Goal: Task Accomplishment & Management: Complete application form

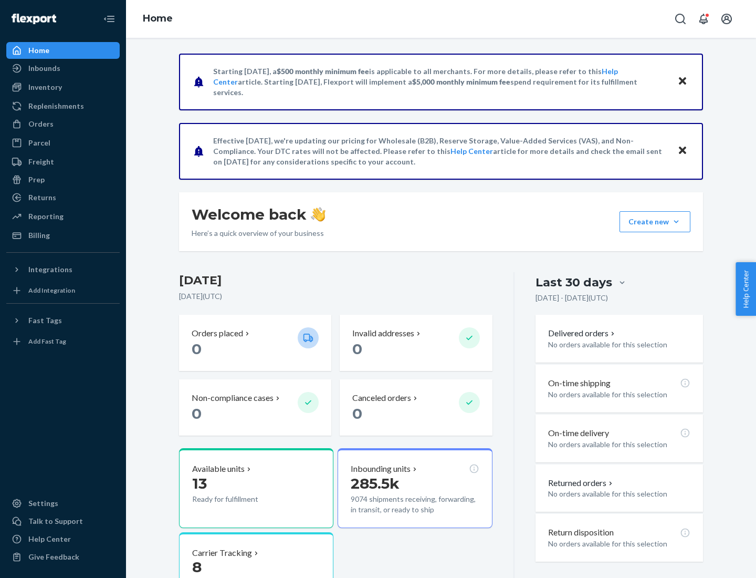
click at [676, 222] on button "Create new Create new inbound Create new order Create new product" at bounding box center [655, 221] width 71 height 21
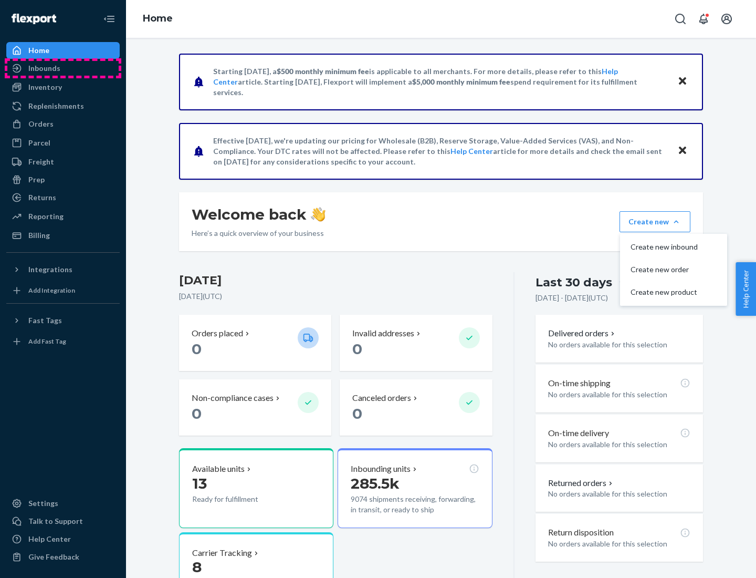
click at [63, 68] on div "Inbounds" at bounding box center [62, 68] width 111 height 15
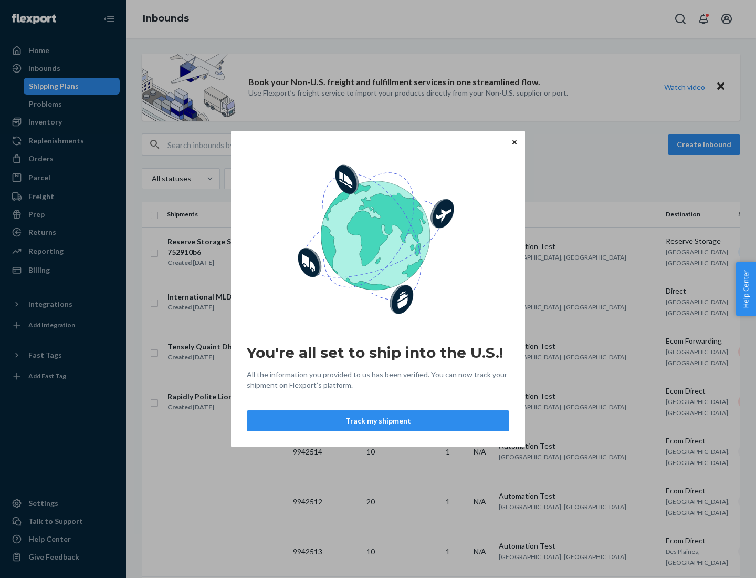
click at [378, 421] on button "Track my shipment" at bounding box center [378, 420] width 263 height 21
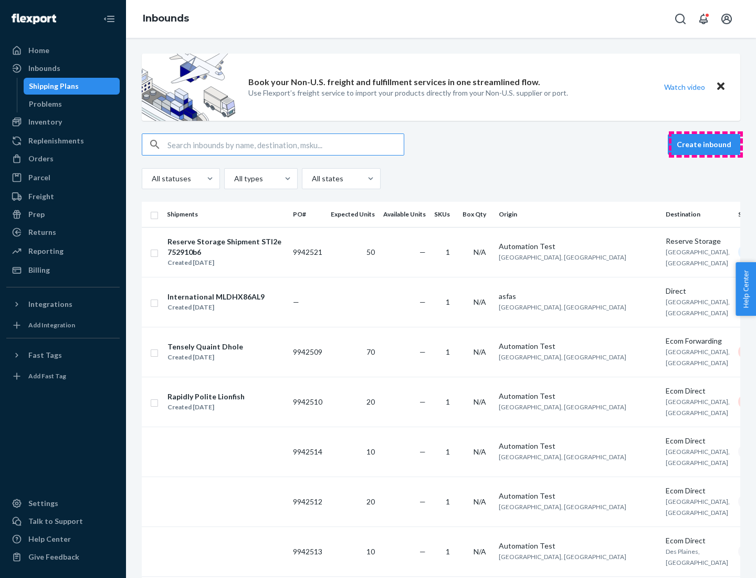
click at [706, 144] on button "Create inbound" at bounding box center [704, 144] width 72 height 21
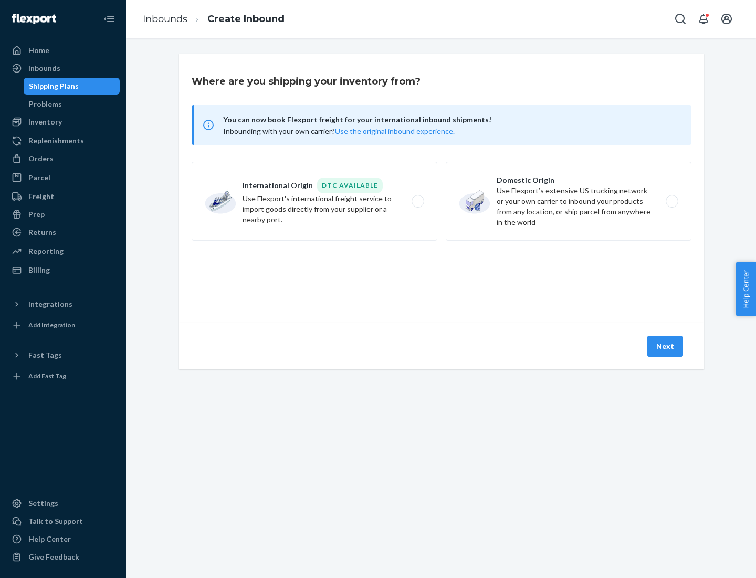
click at [315, 201] on label "International Origin DTC Available Use Flexport's international freight service…" at bounding box center [315, 201] width 246 height 79
click at [418, 201] on input "International Origin DTC Available Use Flexport's international freight service…" at bounding box center [421, 201] width 7 height 7
radio input "true"
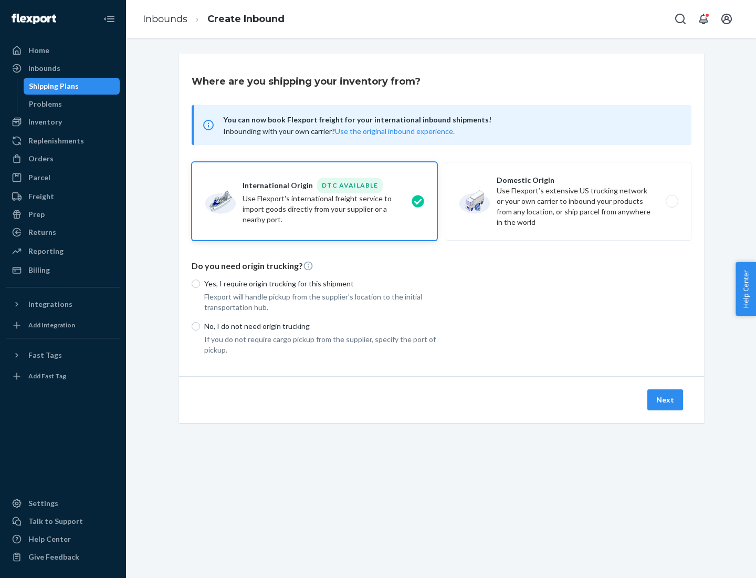
click at [321, 326] on p "No, I do not need origin trucking" at bounding box center [320, 326] width 233 height 11
click at [200, 326] on input "No, I do not need origin trucking" at bounding box center [196, 326] width 8 height 8
radio input "true"
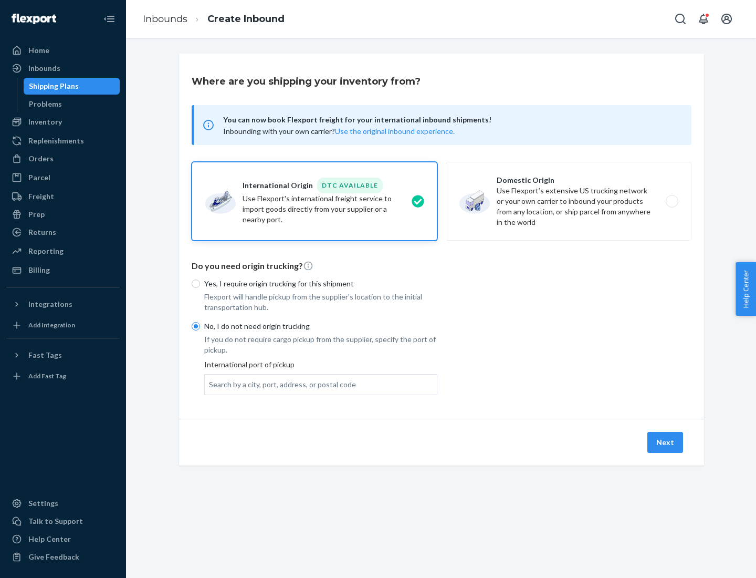
click at [280, 384] on div "Search by a city, port, address, or postal code" at bounding box center [282, 384] width 147 height 11
click at [210, 384] on input "Search by a city, port, address, or postal code" at bounding box center [209, 384] width 1 height 11
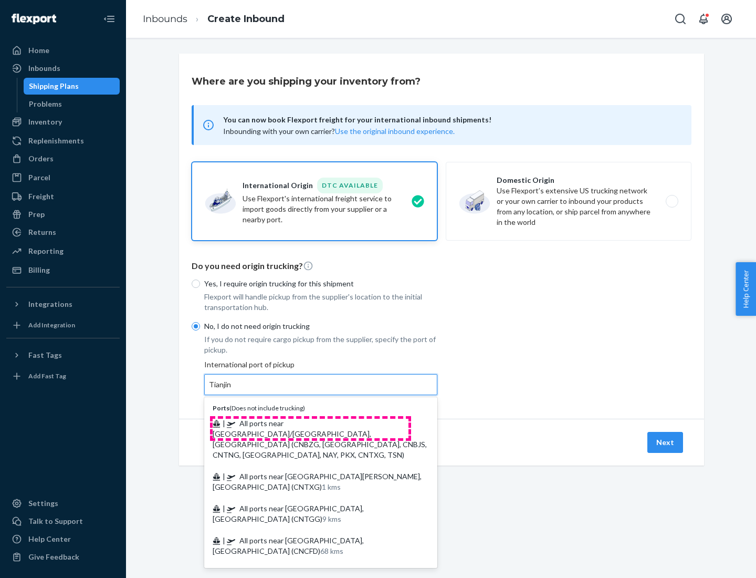
click at [310, 423] on span "| All ports near [GEOGRAPHIC_DATA]/[GEOGRAPHIC_DATA], [GEOGRAPHIC_DATA] (CNBZG,…" at bounding box center [320, 439] width 214 height 40
click at [232, 390] on input "Tianjin" at bounding box center [220, 384] width 23 height 11
type input "All ports near [GEOGRAPHIC_DATA]/[GEOGRAPHIC_DATA], [GEOGRAPHIC_DATA] (CNBZG, […"
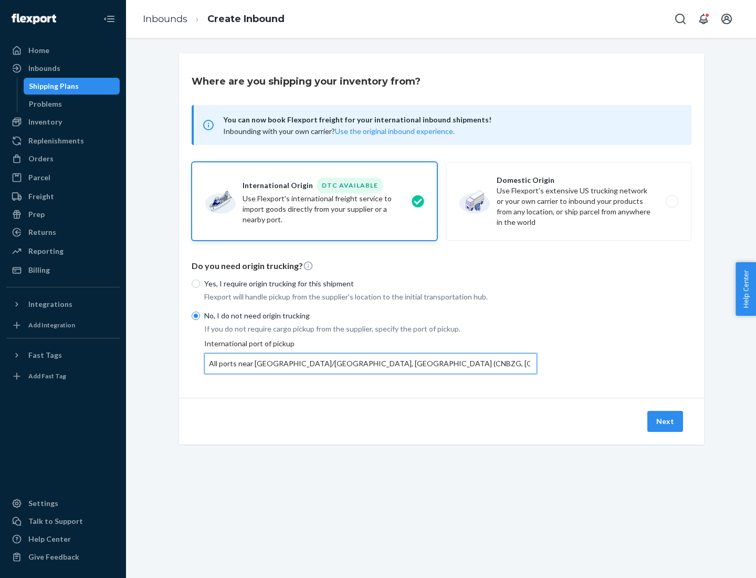
click at [666, 421] on button "Next" at bounding box center [666, 421] width 36 height 21
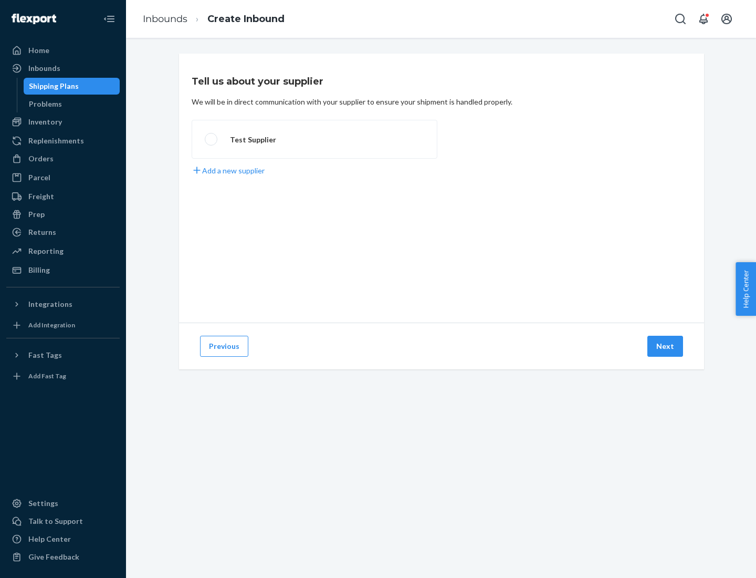
click at [315, 139] on label "Test Supplier" at bounding box center [315, 139] width 246 height 39
click at [212, 139] on input "Test Supplier" at bounding box center [208, 139] width 7 height 7
radio input "true"
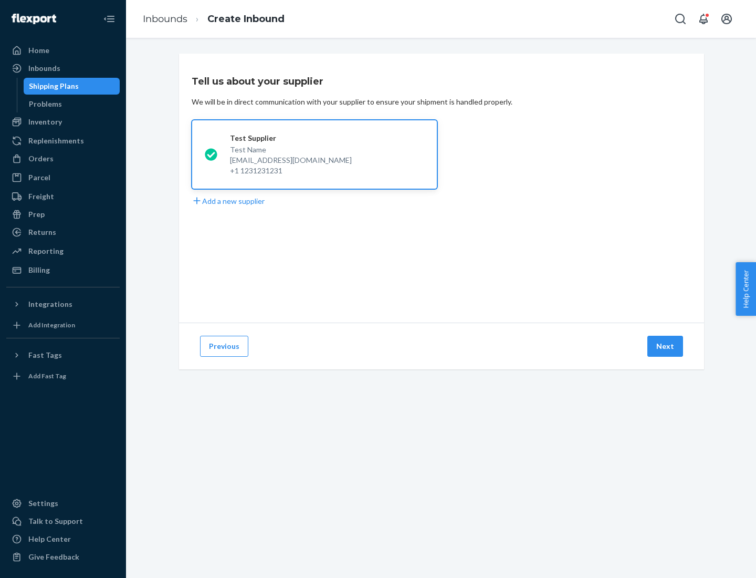
click at [666, 346] on button "Next" at bounding box center [666, 346] width 36 height 21
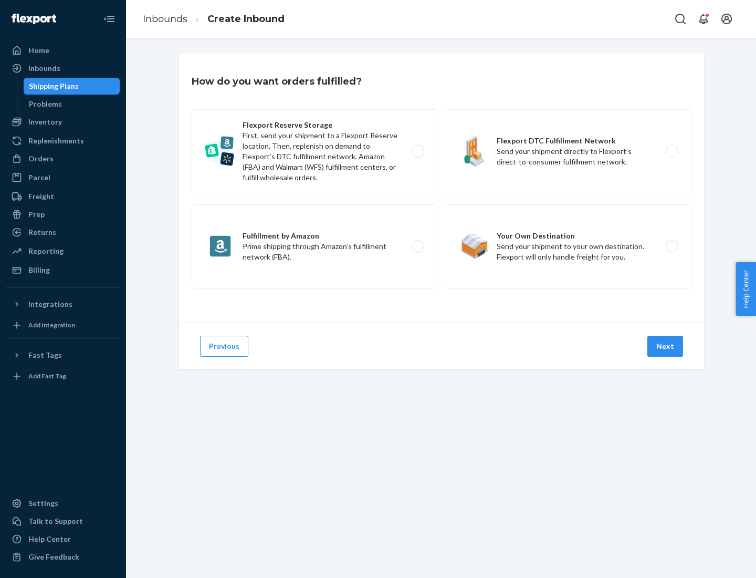
click at [315, 151] on label "Flexport Reserve Storage First, send your shipment to a Flexport Reserve locati…" at bounding box center [315, 151] width 246 height 84
click at [418, 151] on input "Flexport Reserve Storage First, send your shipment to a Flexport Reserve locati…" at bounding box center [421, 151] width 7 height 7
radio input "true"
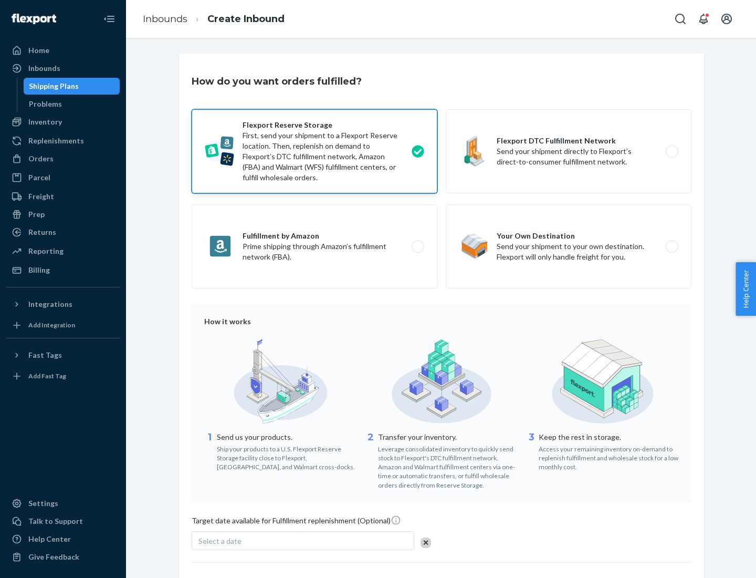
scroll to position [86, 0]
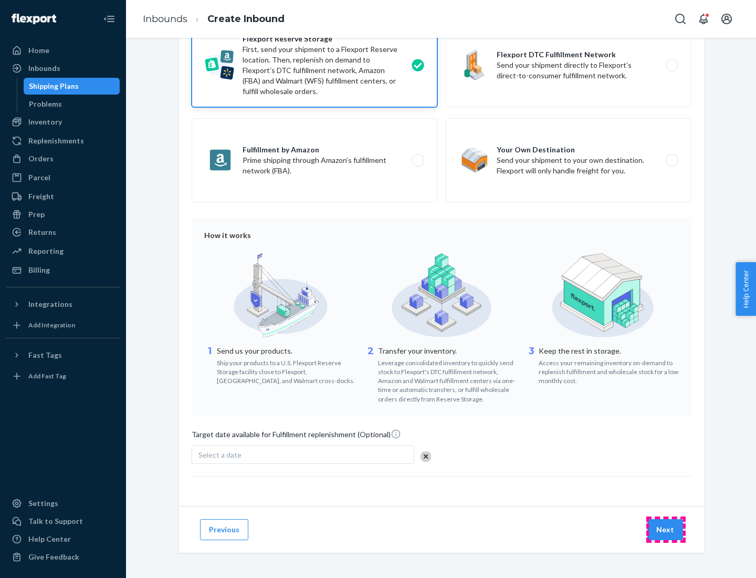
click at [666, 529] on button "Next" at bounding box center [666, 529] width 36 height 21
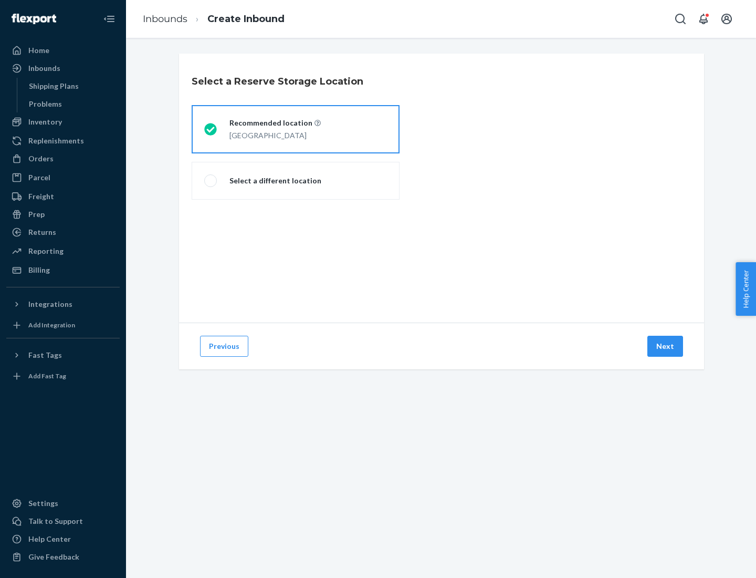
click at [296, 129] on div "[GEOGRAPHIC_DATA]" at bounding box center [275, 134] width 91 height 13
click at [211, 129] on input "Recommended location [GEOGRAPHIC_DATA]" at bounding box center [207, 129] width 7 height 7
click at [666, 346] on button "Next" at bounding box center [666, 346] width 36 height 21
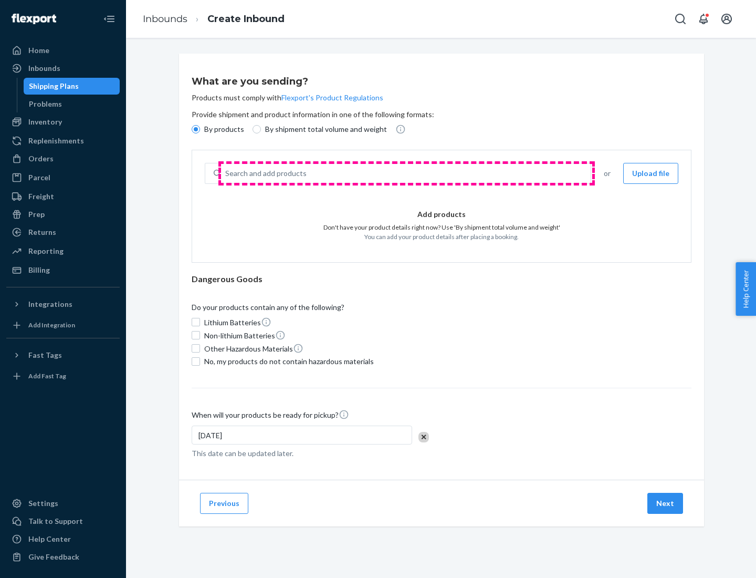
click at [407, 173] on div "Search and add products" at bounding box center [406, 173] width 370 height 19
click at [226, 173] on input "Search and add products" at bounding box center [225, 173] width 1 height 11
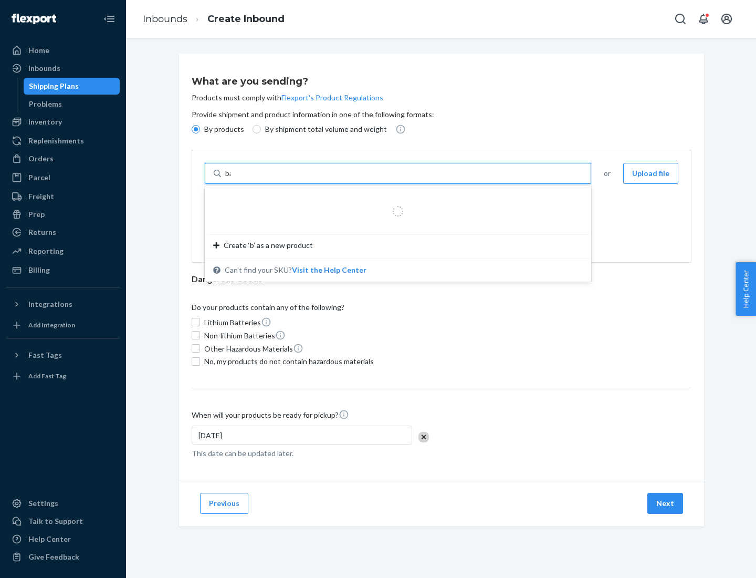
type input "basic"
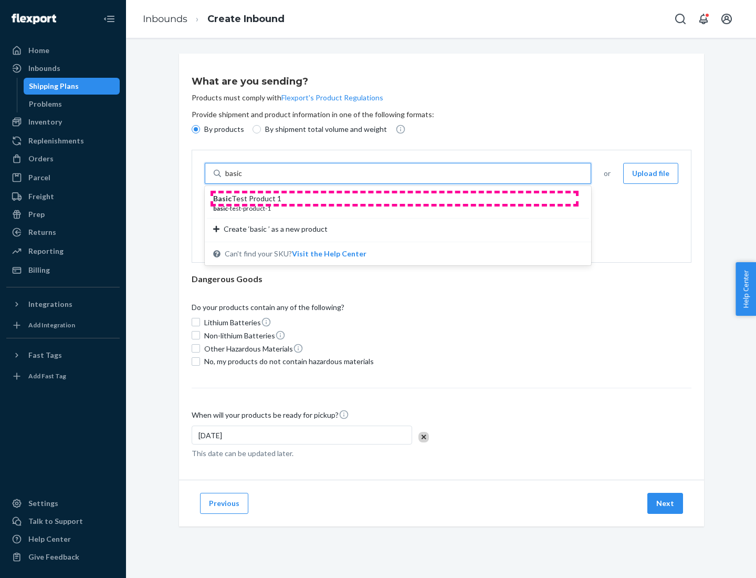
click at [394, 199] on div "Basic Test Product 1" at bounding box center [393, 198] width 361 height 11
click at [244, 179] on input "basic" at bounding box center [234, 173] width 19 height 11
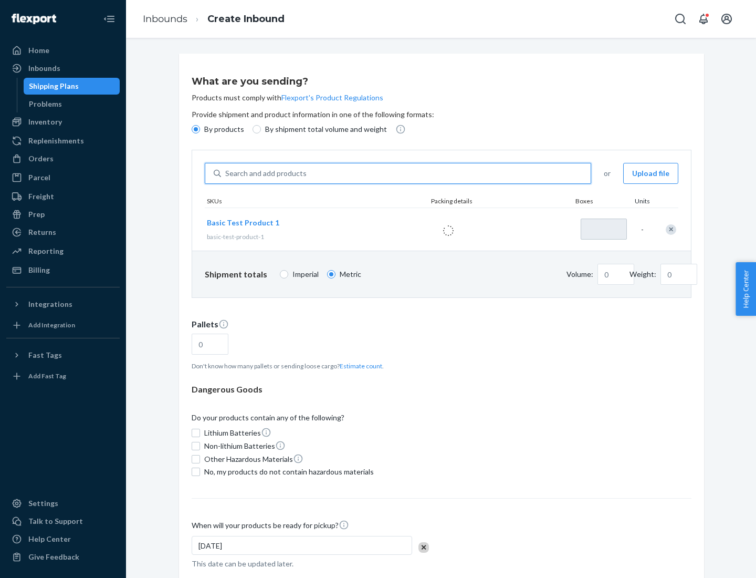
type input "1"
type input "1.09"
type input "3.27"
type input "3"
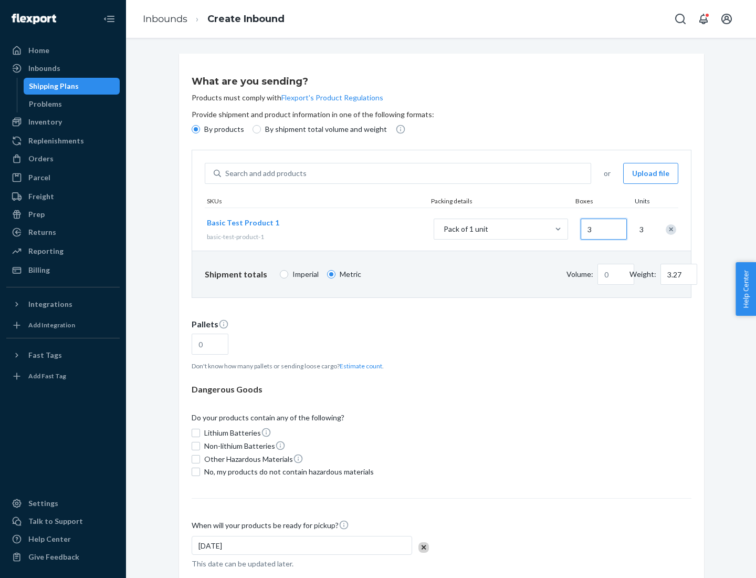
type input "0.01"
type input "32.66"
type input "30"
type input "0.07"
type input "326.59"
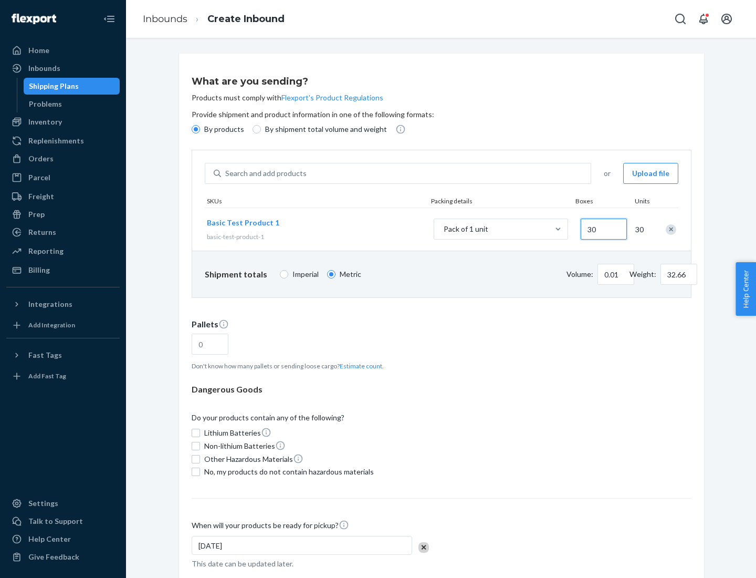
type input "300"
type input "0.68"
type input "3265.86"
type input "3000"
type input "1.09"
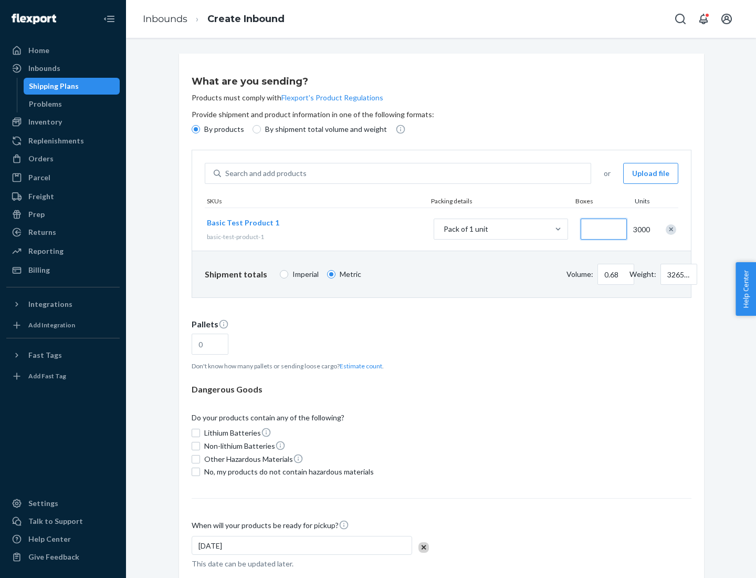
type input "1"
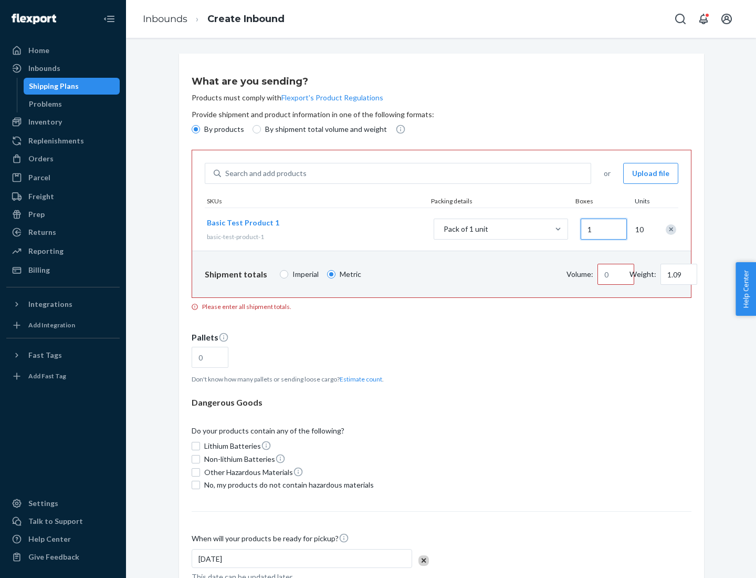
type input "10.89"
type input "10"
type input "0.02"
type input "108.86"
type input "100"
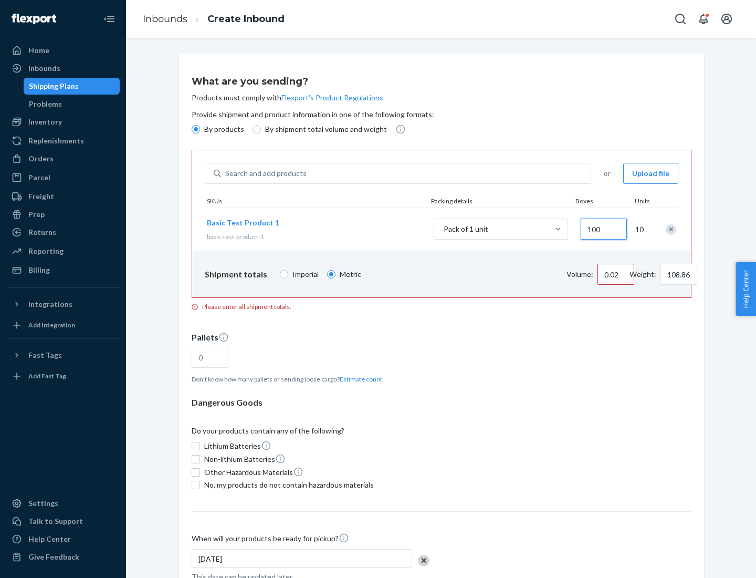
type input "0.23"
type input "1088.62"
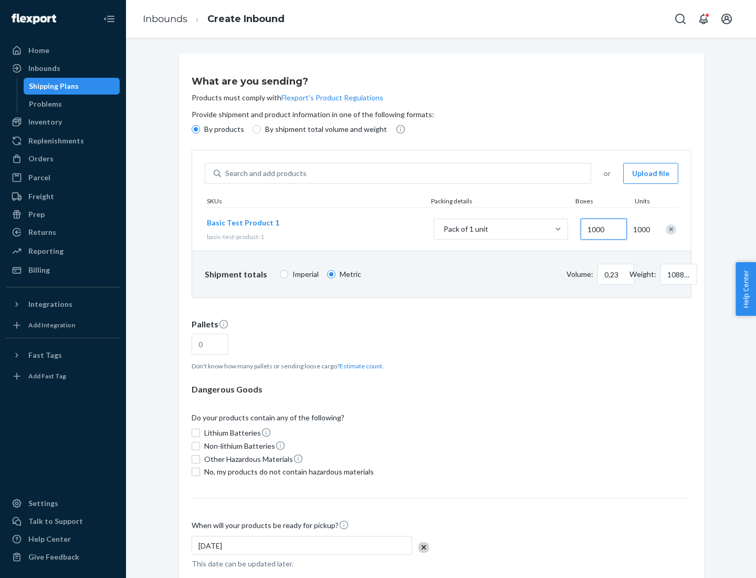
scroll to position [36, 0]
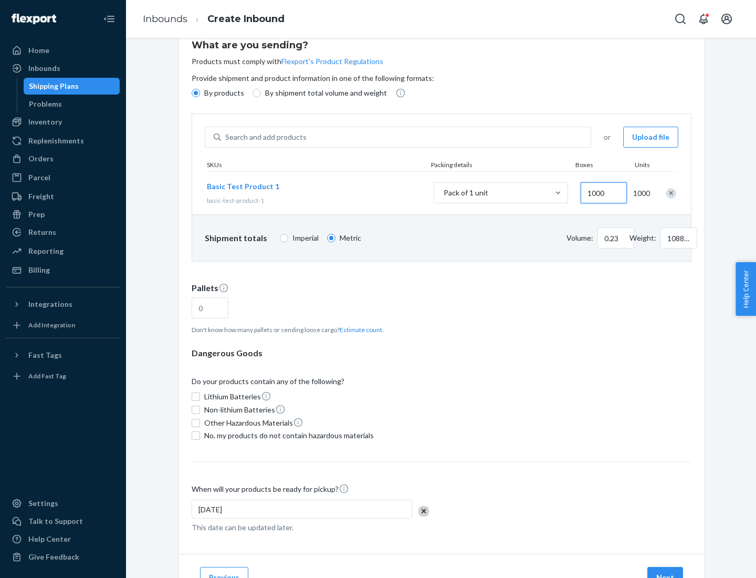
type input "1000"
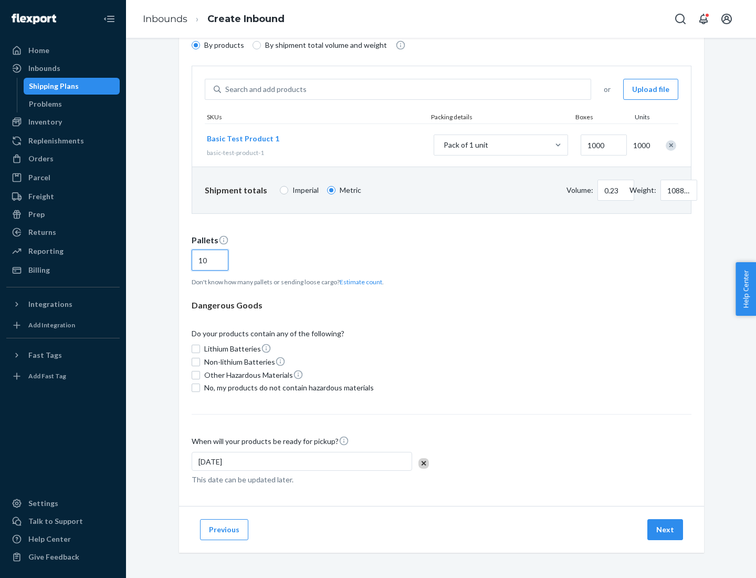
type input "10"
click at [287, 388] on span "No, my products do not contain hazardous materials" at bounding box center [289, 387] width 170 height 11
click at [200, 388] on input "No, my products do not contain hazardous materials" at bounding box center [196, 387] width 8 height 8
checkbox input "true"
click at [666, 529] on button "Next" at bounding box center [666, 529] width 36 height 21
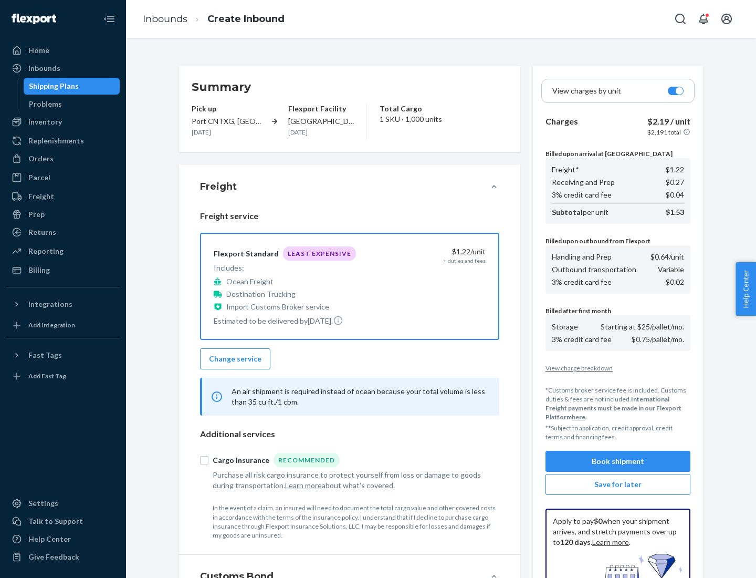
scroll to position [153, 0]
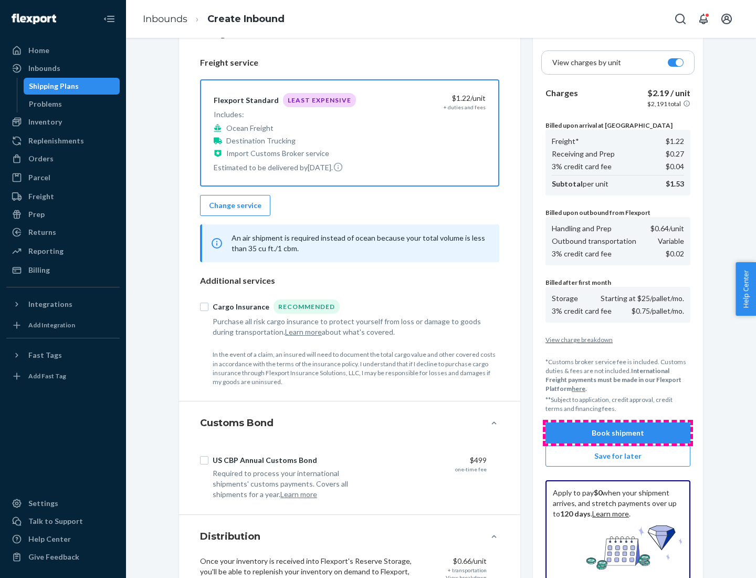
click at [618, 433] on button "Book shipment" at bounding box center [618, 432] width 145 height 21
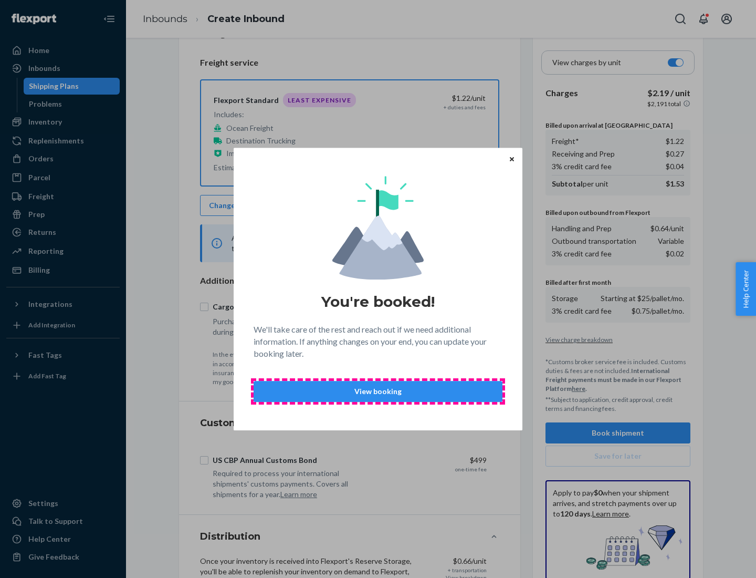
click at [378, 391] on p "View booking" at bounding box center [378, 391] width 231 height 11
